Goal: Information Seeking & Learning: Learn about a topic

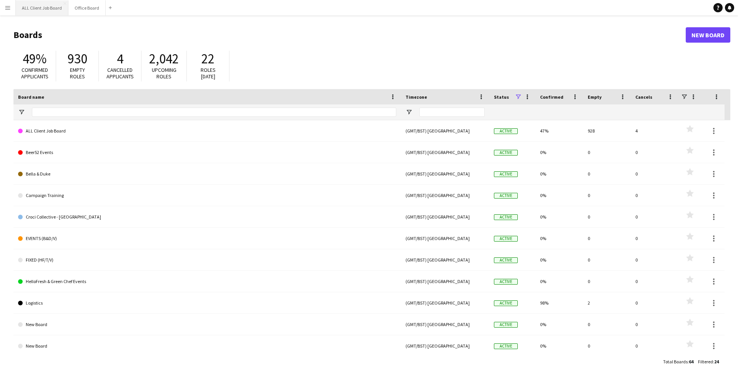
click at [30, 12] on button "ALL Client Job Board Close" at bounding box center [42, 7] width 53 height 15
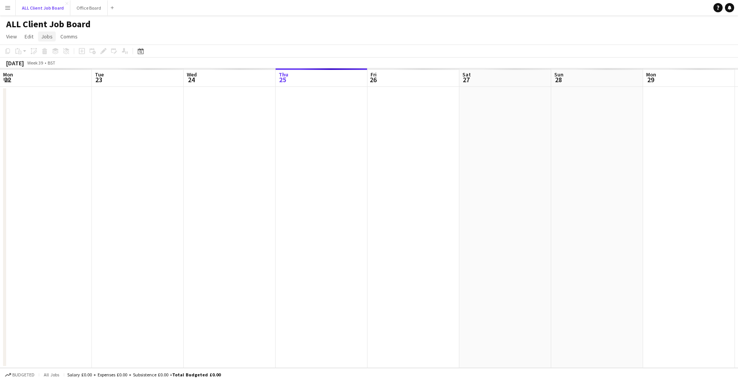
scroll to position [0, 184]
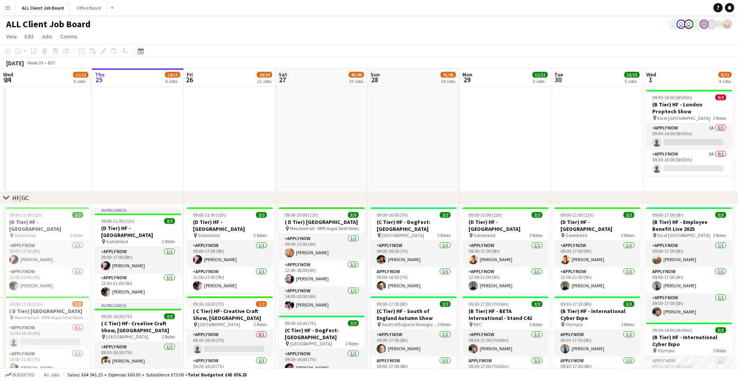
click at [10, 7] on app-icon "Menu" at bounding box center [8, 8] width 6 height 6
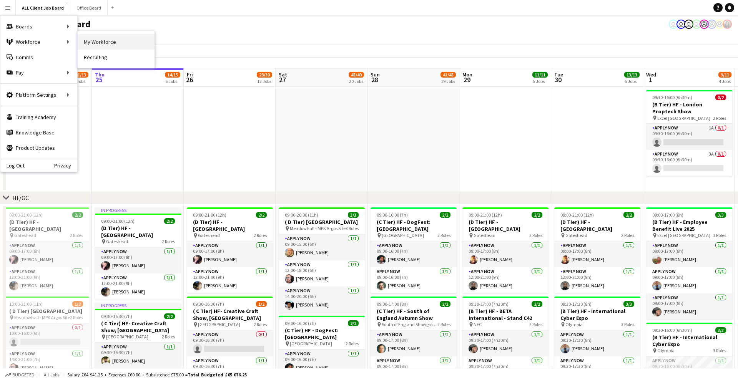
click at [101, 42] on link "My Workforce" at bounding box center [116, 41] width 77 height 15
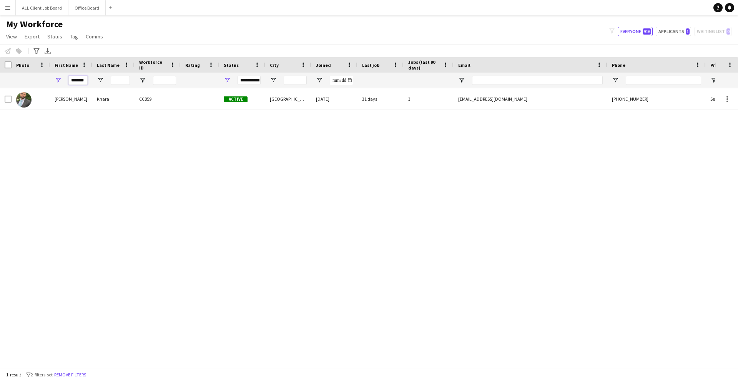
click at [86, 79] on input "*******" at bounding box center [77, 80] width 19 height 9
type input "*"
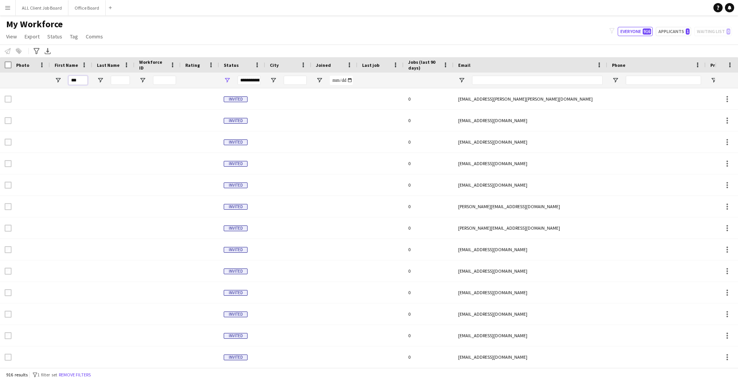
type input "****"
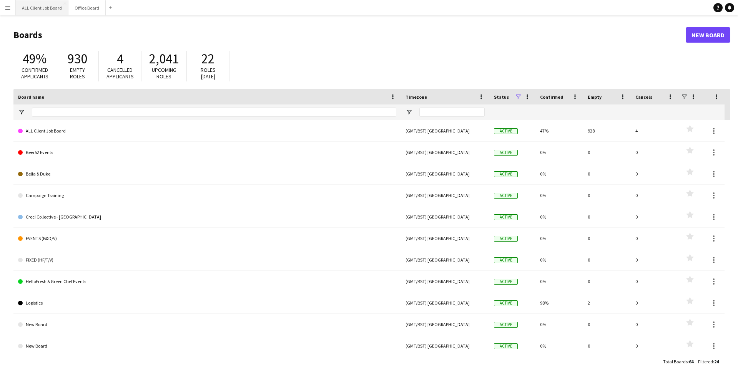
click at [45, 11] on button "ALL Client Job Board Close" at bounding box center [42, 7] width 53 height 15
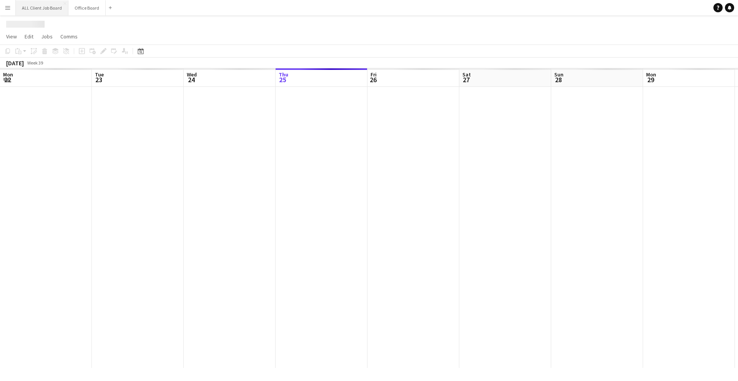
scroll to position [0, 184]
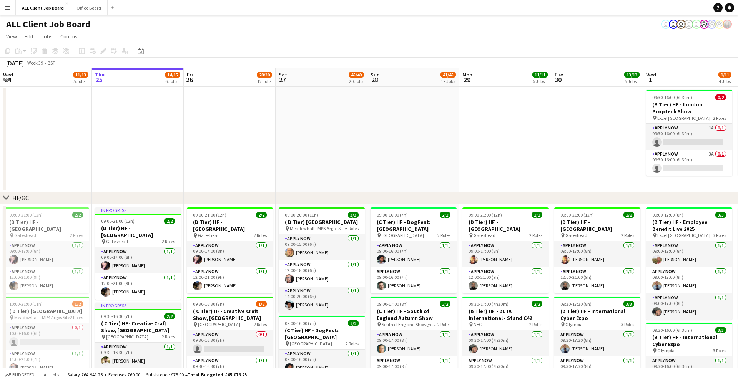
click at [8, 8] on app-icon "Menu" at bounding box center [8, 8] width 6 height 6
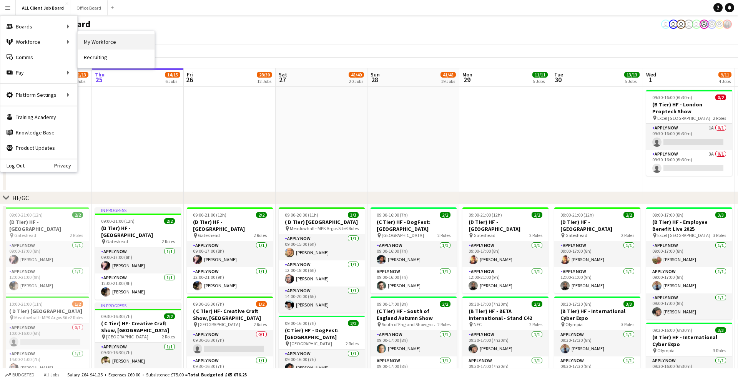
click at [90, 45] on link "My Workforce" at bounding box center [116, 41] width 77 height 15
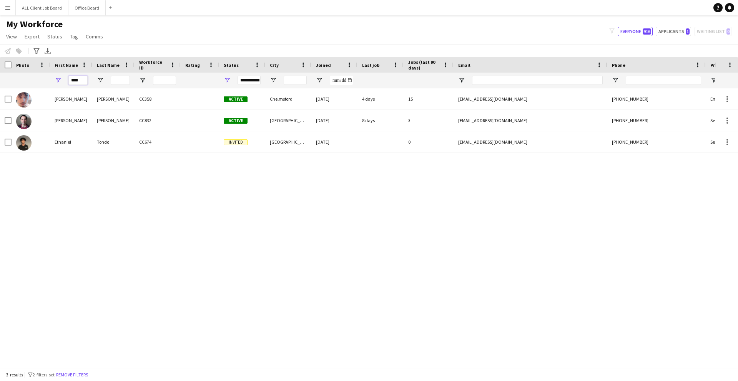
click at [86, 80] on input "****" at bounding box center [77, 80] width 19 height 9
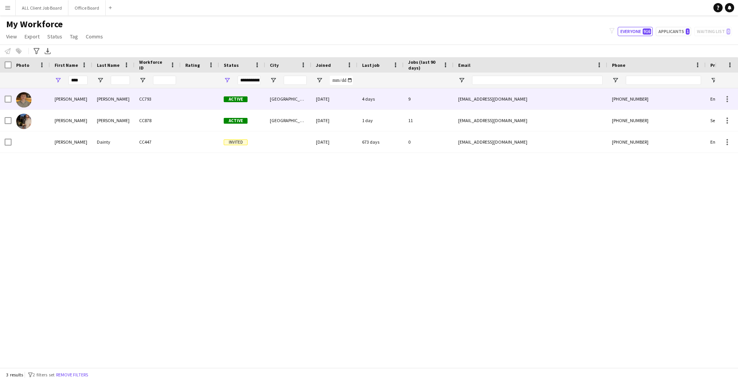
click at [77, 101] on div "[PERSON_NAME]" at bounding box center [71, 98] width 42 height 21
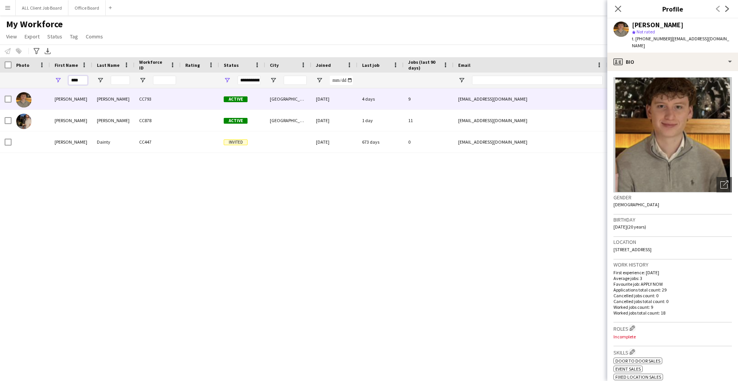
click at [80, 84] on input "****" at bounding box center [77, 80] width 19 height 9
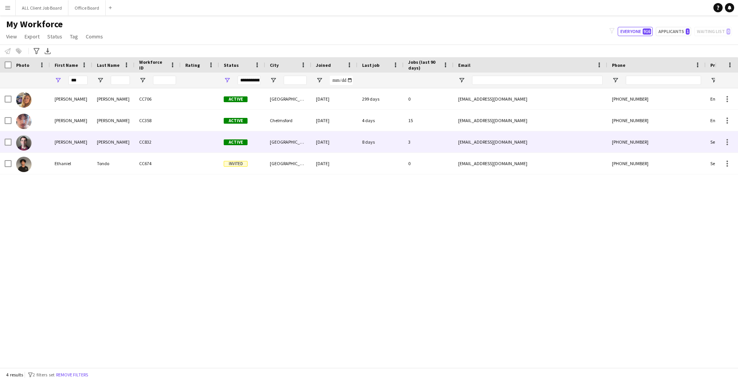
click at [118, 140] on div "Raoof" at bounding box center [113, 141] width 42 height 21
click at [29, 141] on img at bounding box center [23, 142] width 15 height 15
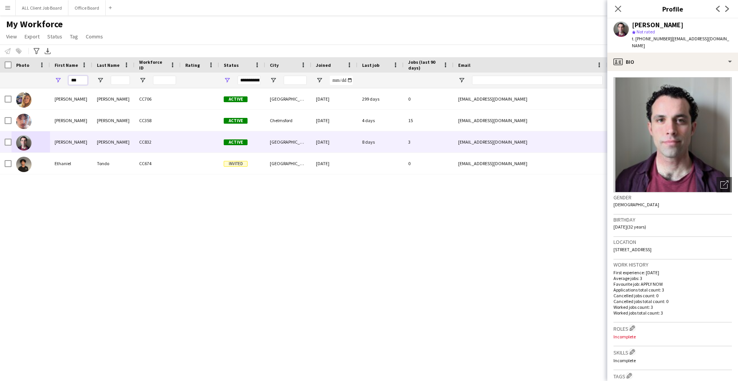
click at [80, 82] on input "***" at bounding box center [77, 80] width 19 height 9
type input "*"
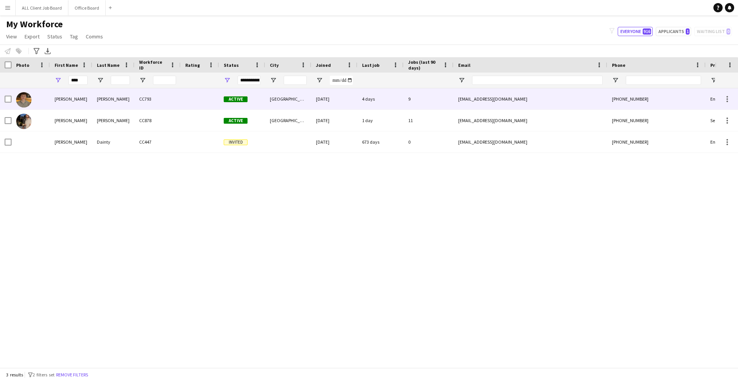
click at [71, 104] on div "[PERSON_NAME]" at bounding box center [71, 98] width 42 height 21
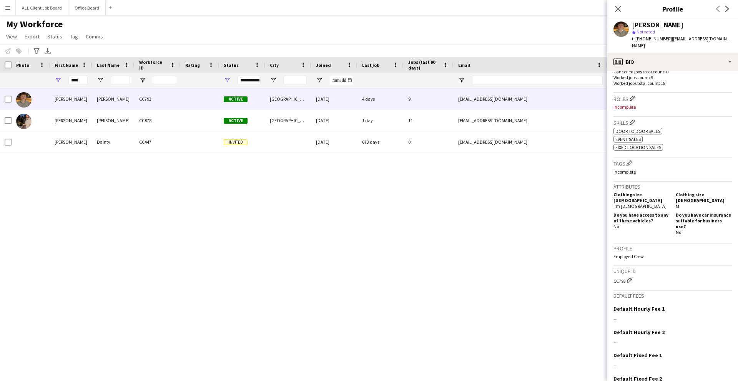
scroll to position [256, 0]
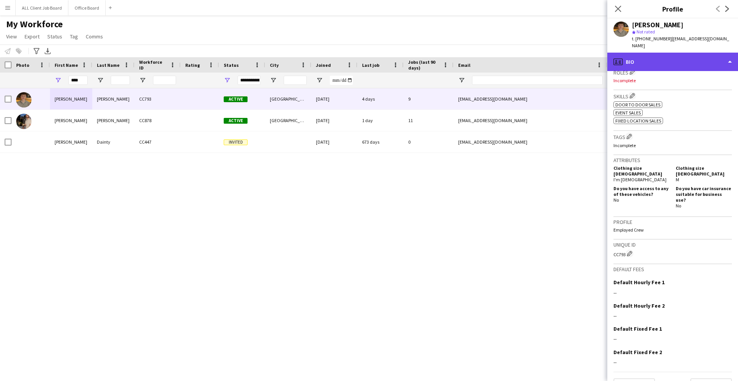
click at [651, 53] on div "profile Bio" at bounding box center [672, 62] width 131 height 18
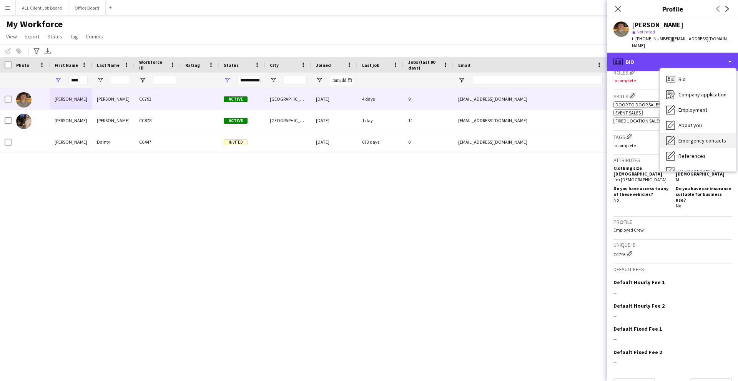
scroll to position [88, 0]
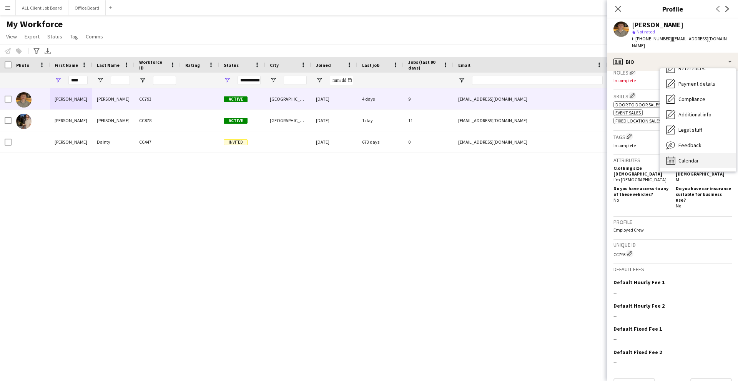
click at [687, 157] on span "Calendar" at bounding box center [689, 160] width 20 height 7
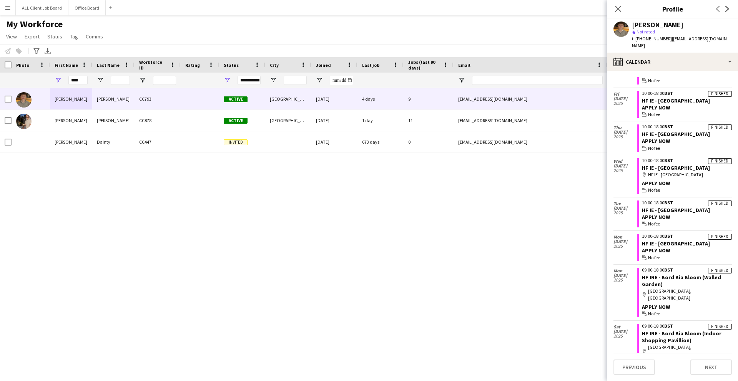
scroll to position [361, 0]
drag, startPoint x: 625, startPoint y: 8, endPoint x: 619, endPoint y: 8, distance: 6.2
click at [623, 8] on div "Close pop-in" at bounding box center [618, 9] width 22 height 18
drag, startPoint x: 617, startPoint y: 8, endPoint x: 610, endPoint y: 10, distance: 6.4
click at [615, 9] on icon "Close pop-in" at bounding box center [618, 9] width 6 height 6
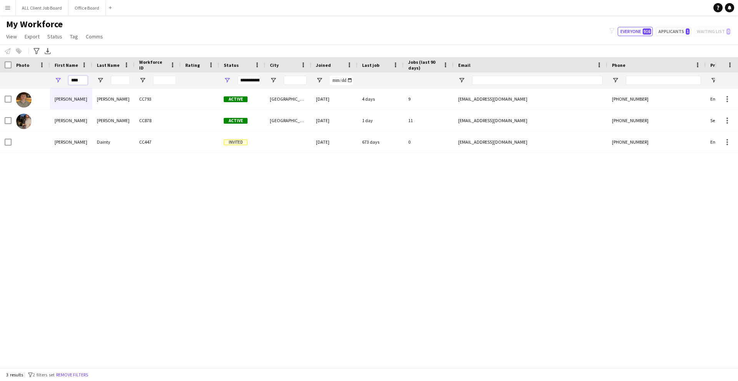
click at [86, 80] on input "****" at bounding box center [77, 80] width 19 height 9
type input "*"
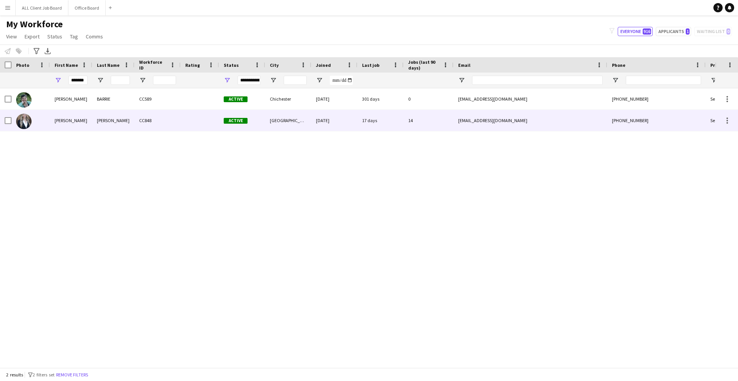
click at [115, 124] on div "Lynn" at bounding box center [113, 120] width 42 height 21
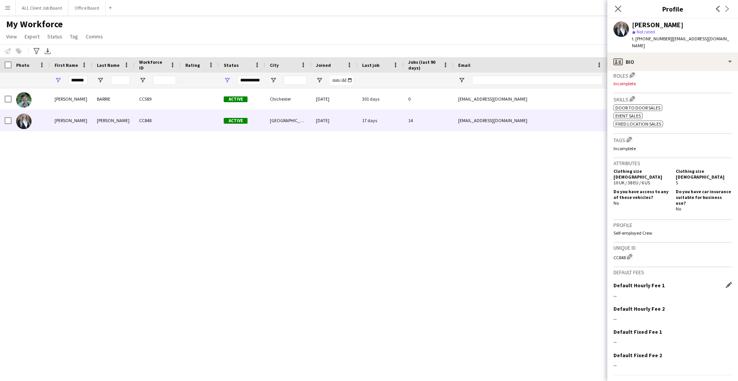
scroll to position [256, 0]
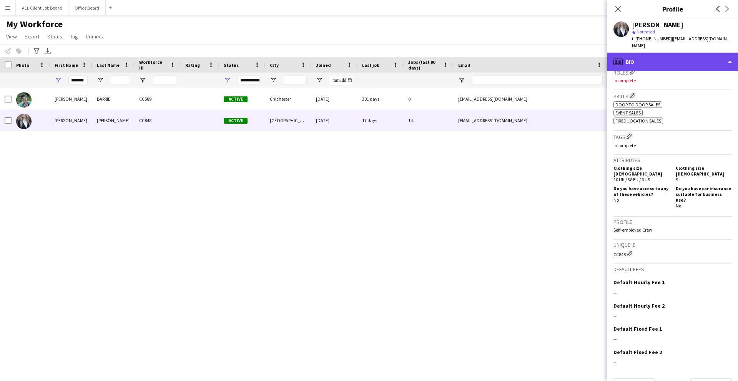
click at [652, 53] on div "profile Bio" at bounding box center [672, 62] width 131 height 18
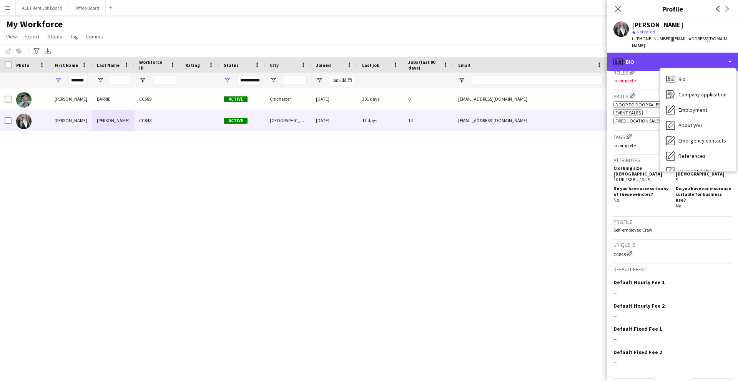
scroll to position [88, 0]
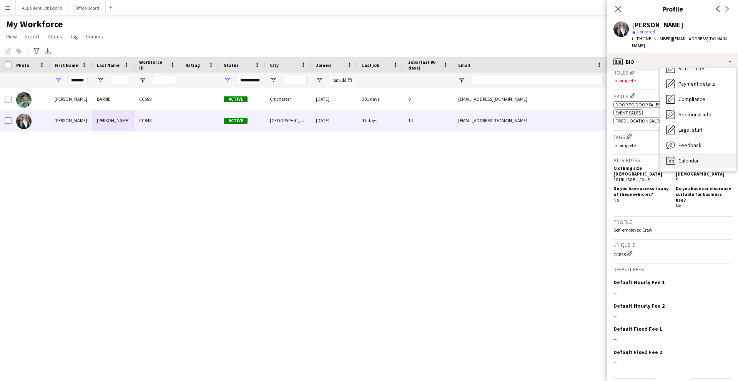
click at [685, 157] on span "Calendar" at bounding box center [689, 160] width 20 height 7
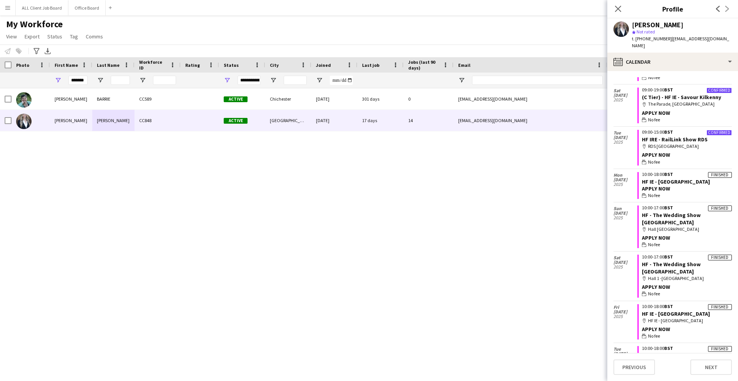
scroll to position [98, 0]
click at [617, 13] on app-icon "Close pop-in" at bounding box center [618, 8] width 11 height 11
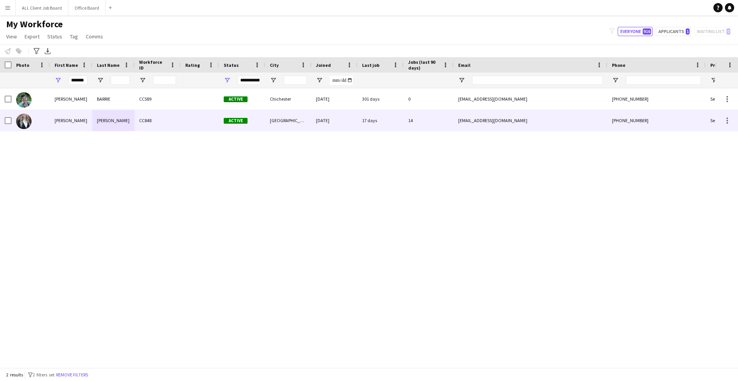
click at [73, 115] on div "Heather" at bounding box center [71, 120] width 42 height 21
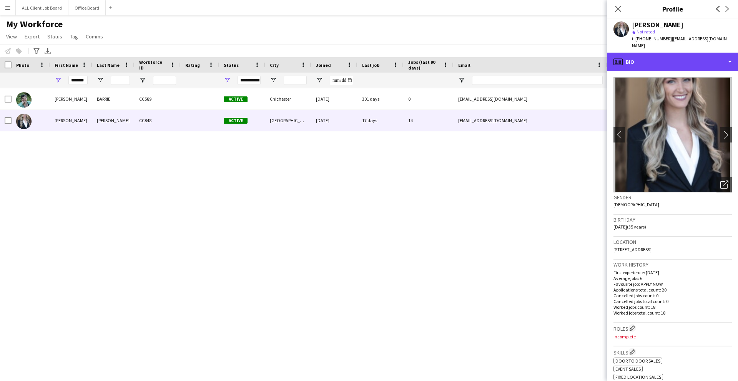
drag, startPoint x: 681, startPoint y: 56, endPoint x: 683, endPoint y: 61, distance: 5.2
click at [682, 56] on div "profile Bio" at bounding box center [672, 62] width 131 height 18
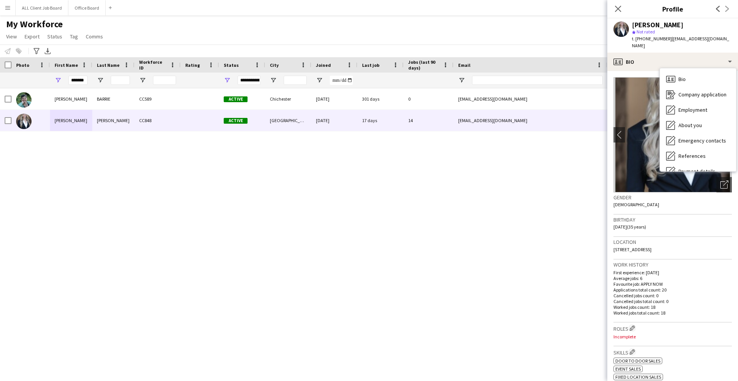
drag, startPoint x: 85, startPoint y: 73, endPoint x: 84, endPoint y: 78, distance: 4.9
click at [85, 77] on div "*******" at bounding box center [77, 80] width 19 height 15
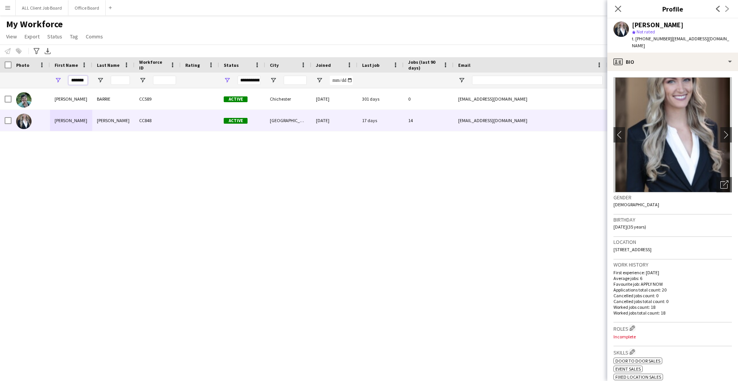
drag, startPoint x: 85, startPoint y: 80, endPoint x: 93, endPoint y: 81, distance: 7.7
click at [87, 81] on input "*******" at bounding box center [77, 80] width 19 height 9
type input "*"
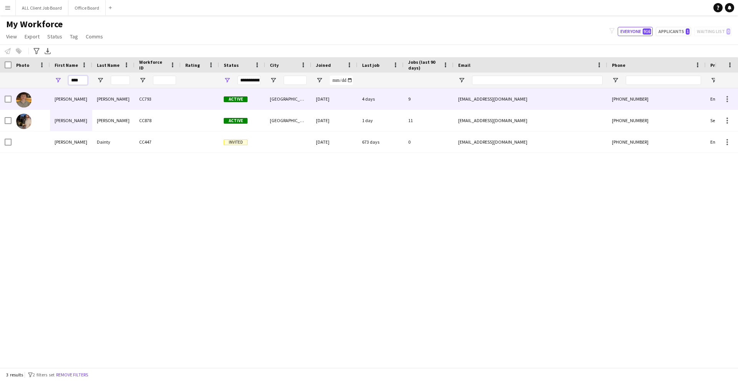
type input "****"
click at [112, 101] on div "[PERSON_NAME]" at bounding box center [113, 98] width 42 height 21
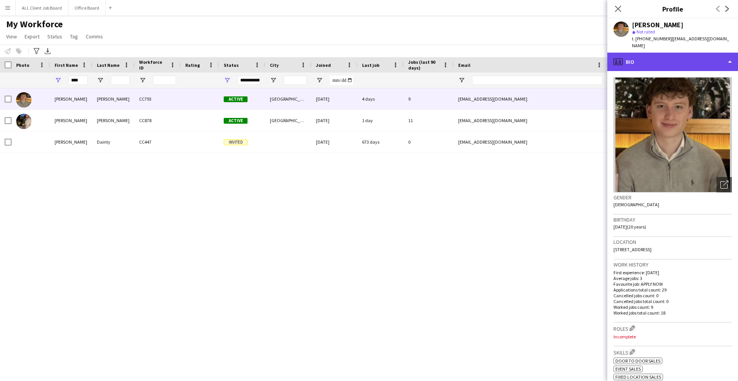
click at [661, 60] on div "profile Bio" at bounding box center [672, 62] width 131 height 18
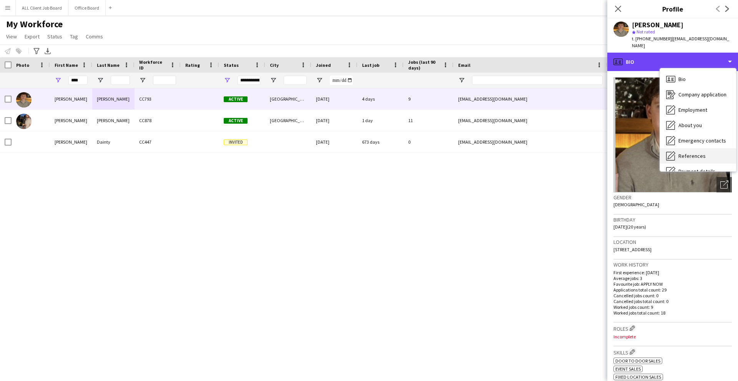
scroll to position [88, 0]
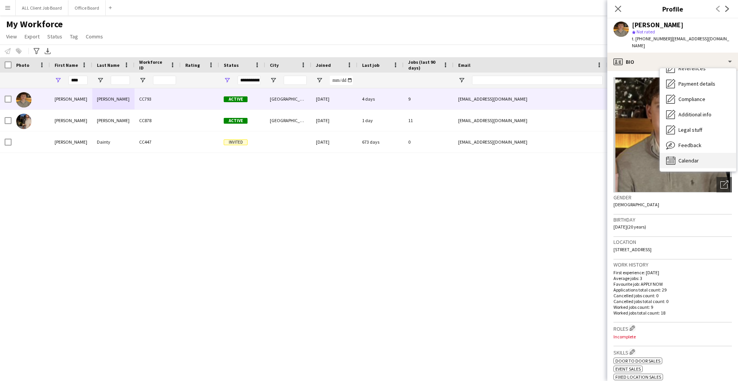
click at [686, 153] on div "Calendar Calendar" at bounding box center [698, 160] width 76 height 15
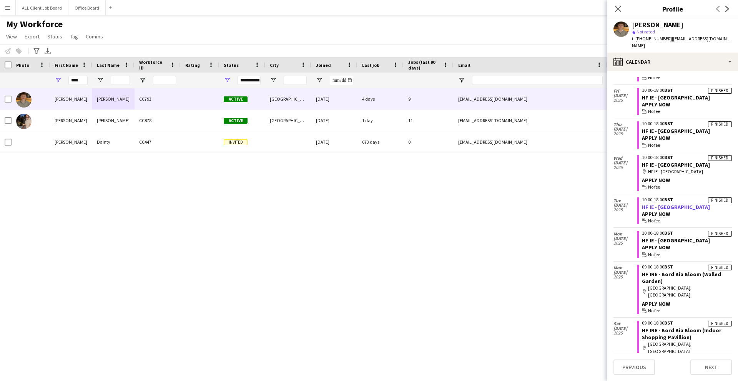
scroll to position [364, 0]
copy link "HF IE - Dundrum Shopping Centre"
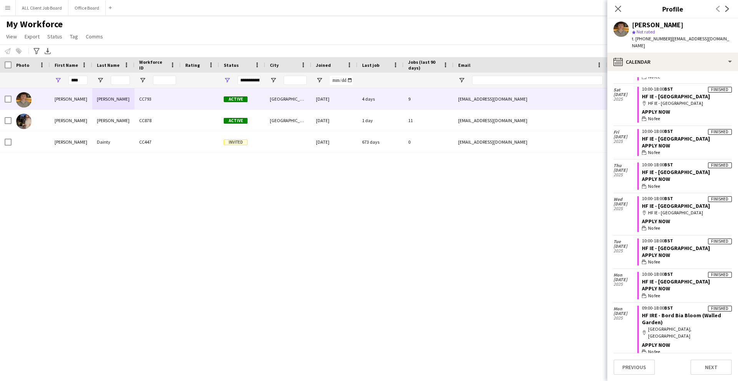
scroll to position [321, 0]
copy link "HF IE - Dundrum Shopping Centre"
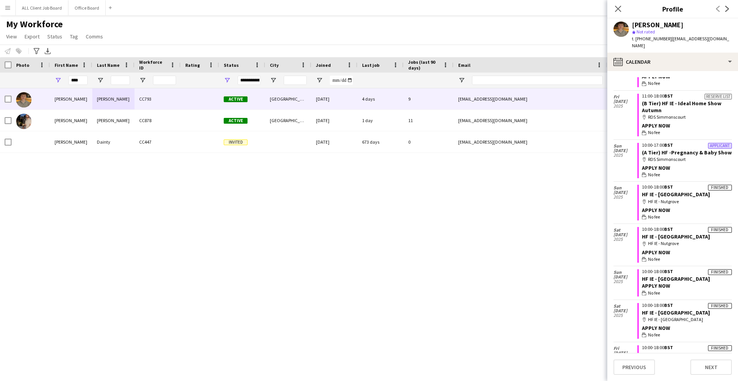
scroll to position [111, 0]
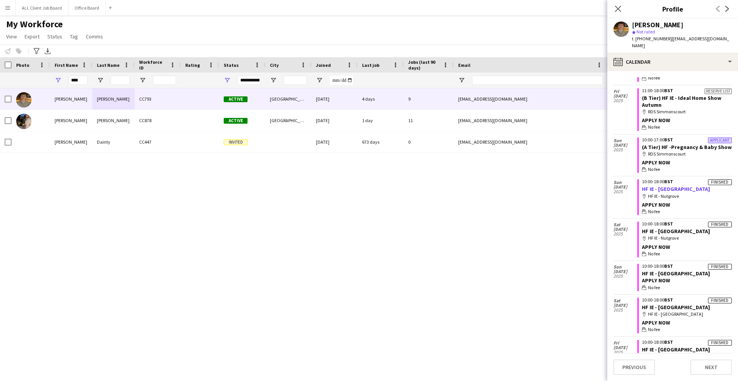
copy link "HF IE - Nutgrove Shopping Centre"
click at [0, 0] on body "Menu Boards Boards Boards All jobs Status Workforce Workforce My Workforce Recr…" at bounding box center [369, 190] width 738 height 381
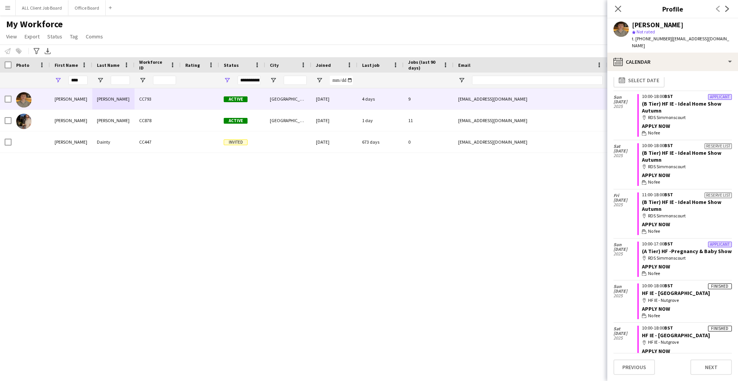
scroll to position [0, 0]
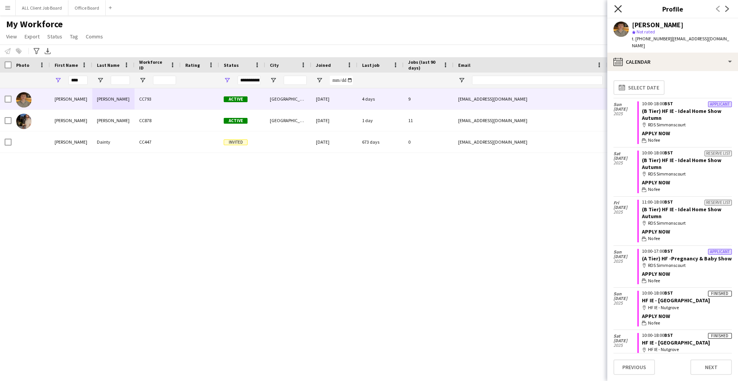
click at [616, 11] on icon "Close pop-in" at bounding box center [617, 8] width 7 height 7
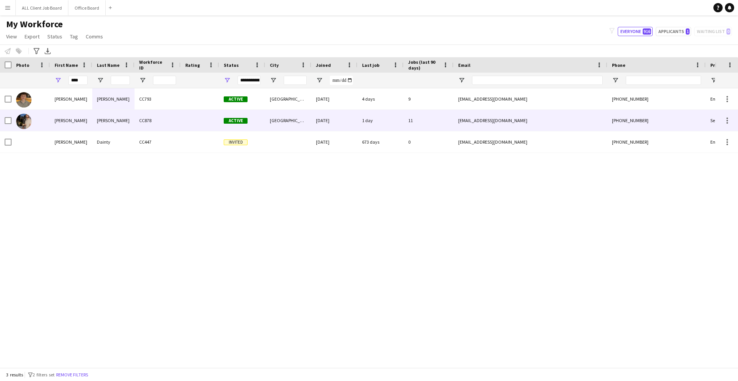
scroll to position [0, 118]
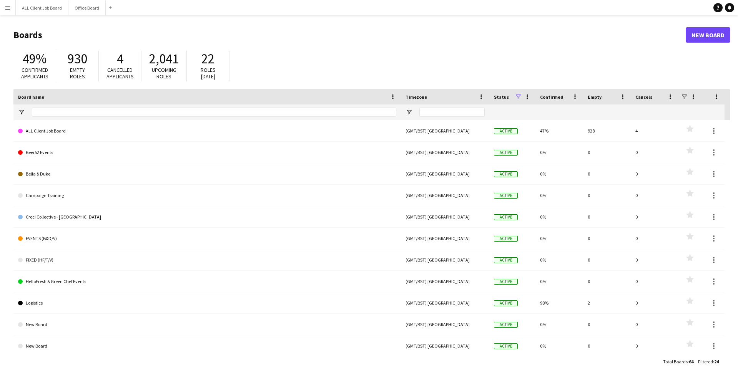
click at [8, 8] on app-icon "Menu" at bounding box center [8, 8] width 6 height 6
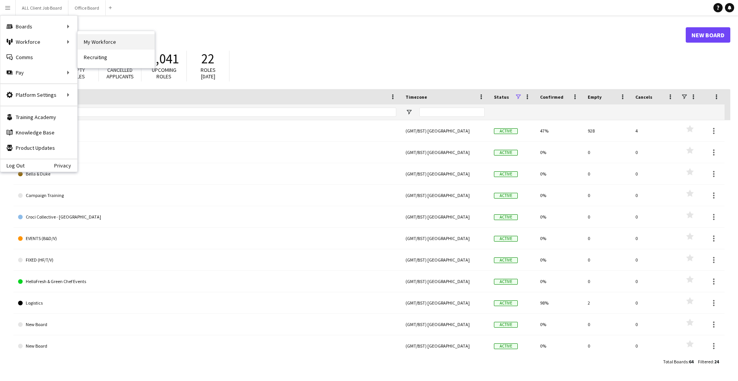
click at [81, 41] on link "My Workforce" at bounding box center [116, 41] width 77 height 15
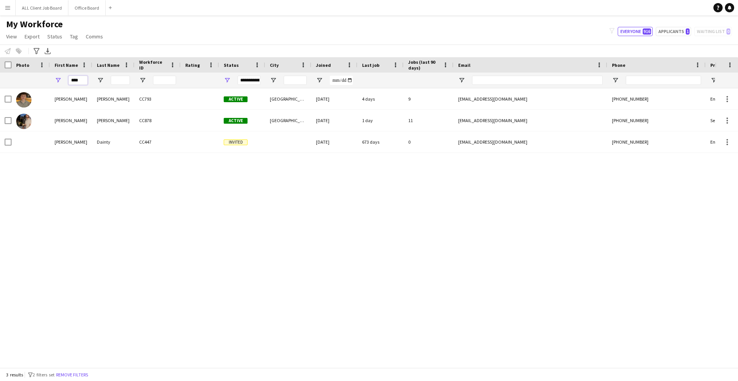
click at [78, 79] on input "****" at bounding box center [77, 80] width 19 height 9
type input "*"
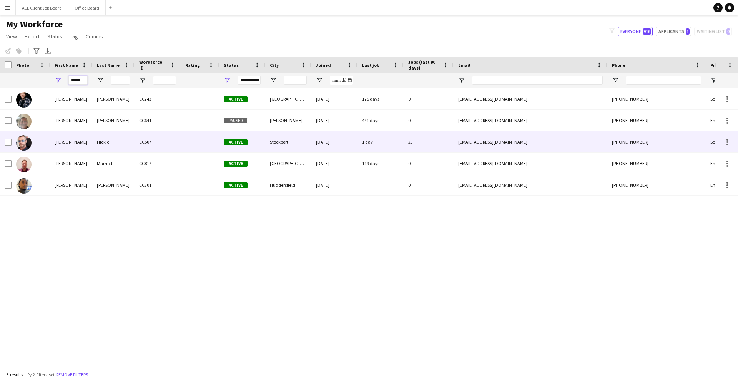
type input "*****"
click at [106, 142] on div "Hickie" at bounding box center [113, 141] width 42 height 21
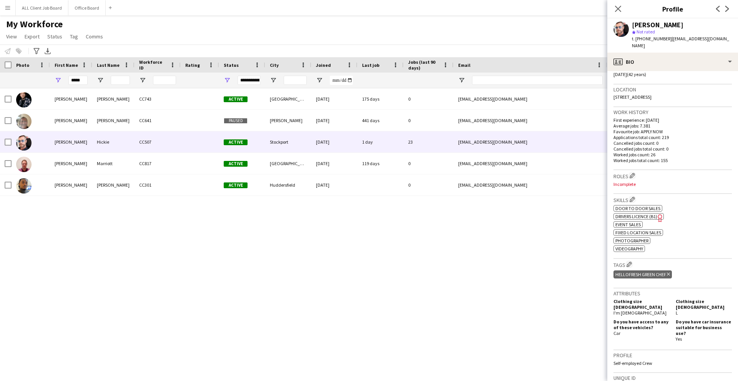
scroll to position [286, 0]
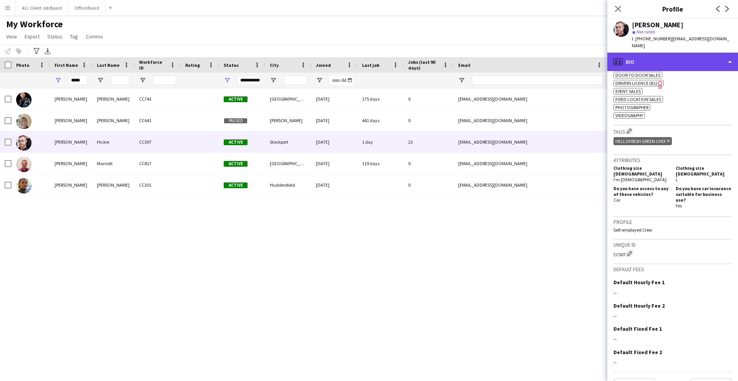
click at [675, 58] on div "profile Bio" at bounding box center [672, 62] width 131 height 18
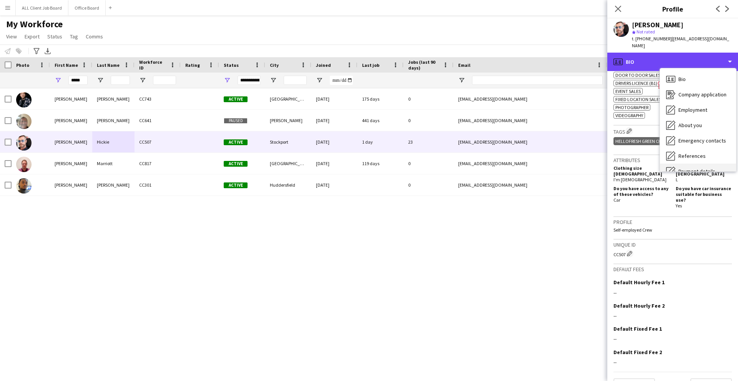
scroll to position [88, 0]
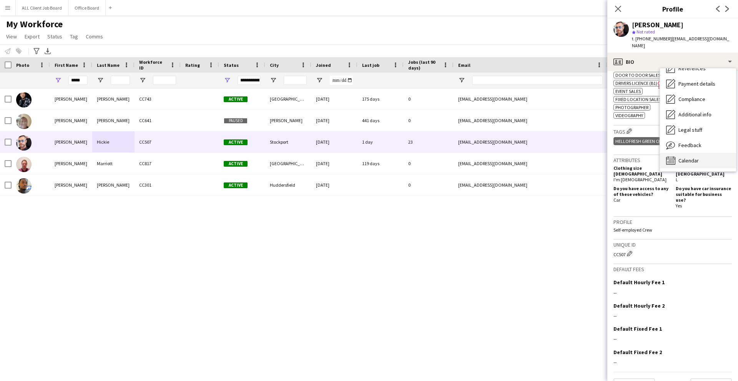
click at [689, 153] on div "Calendar Calendar" at bounding box center [698, 160] width 76 height 15
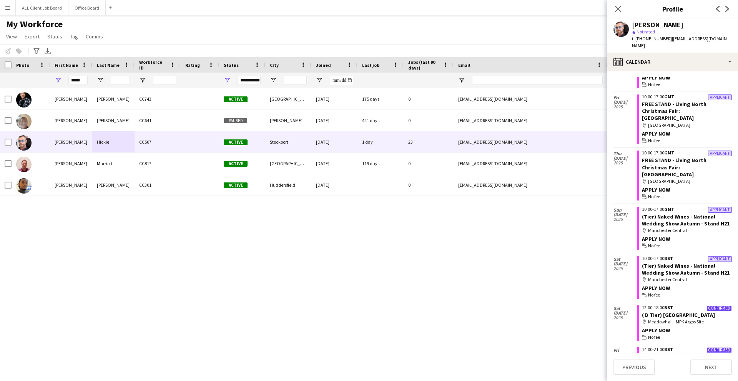
scroll to position [216, 0]
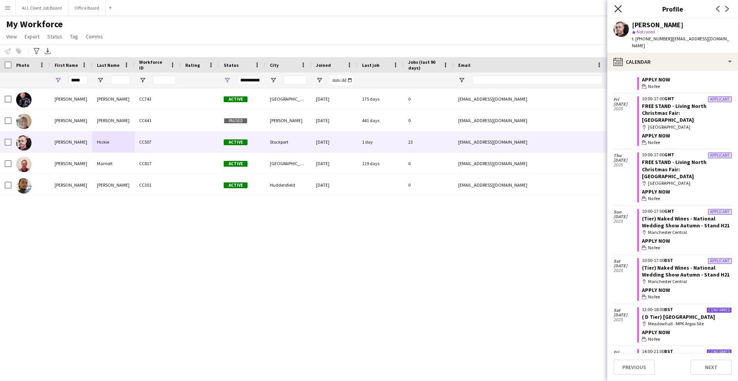
click at [619, 10] on icon at bounding box center [617, 8] width 7 height 7
